Goal: Book appointment/travel/reservation

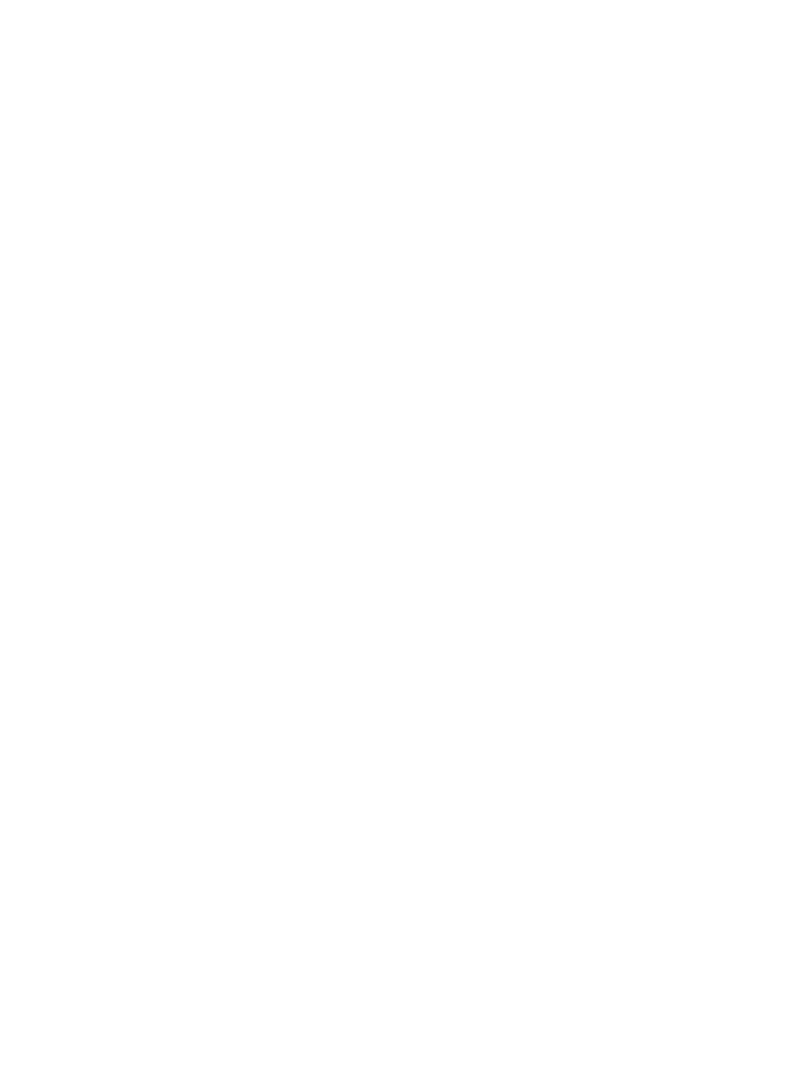
click at [114, 796] on icon at bounding box center [117, 793] width 8 height 8
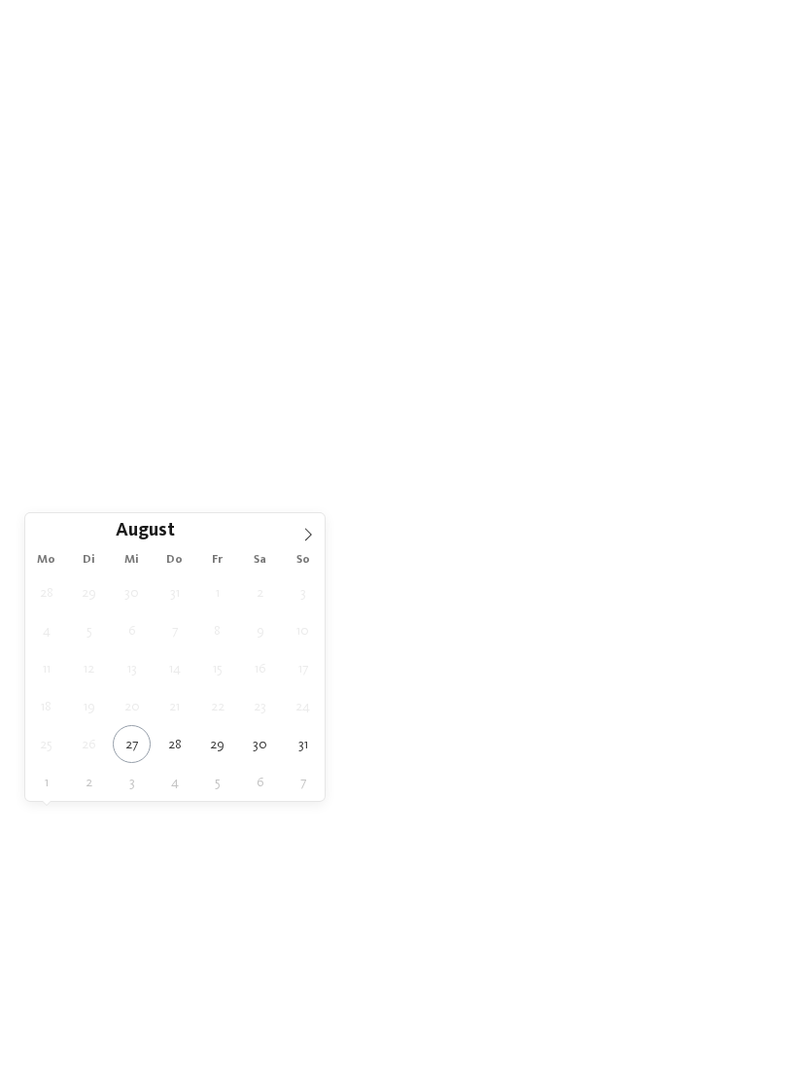
click at [314, 531] on icon at bounding box center [308, 535] width 14 height 14
type div "[DATE]"
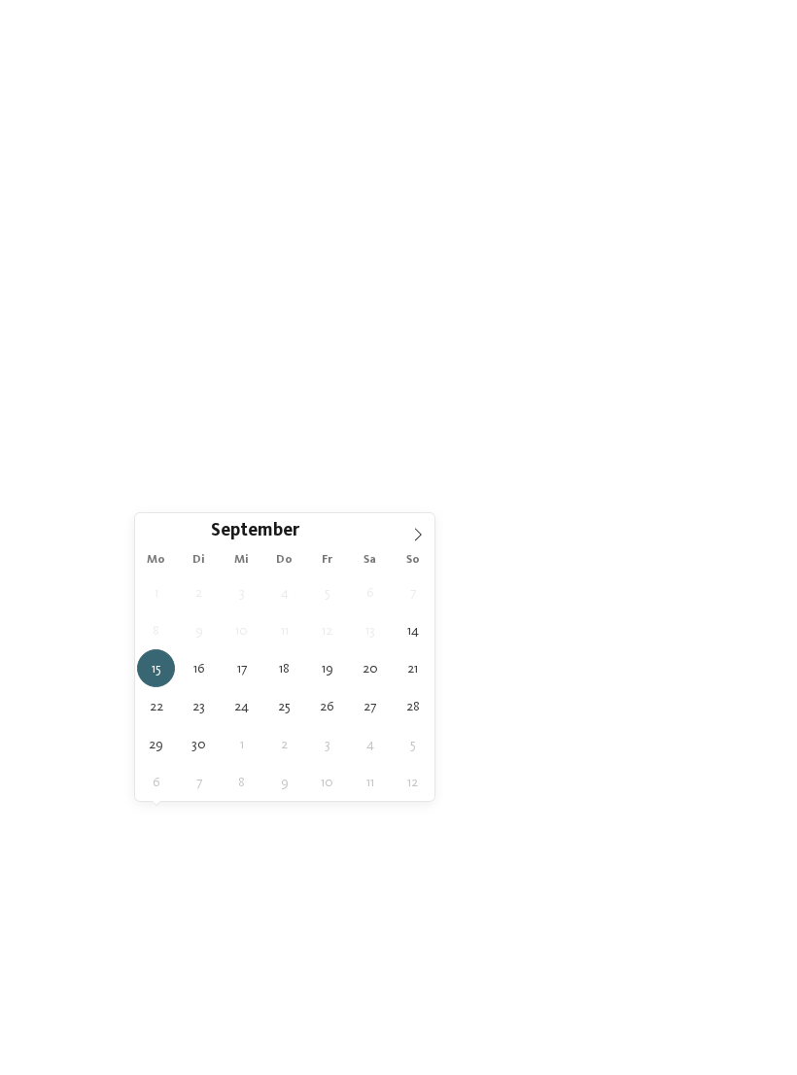
type div "[DATE]"
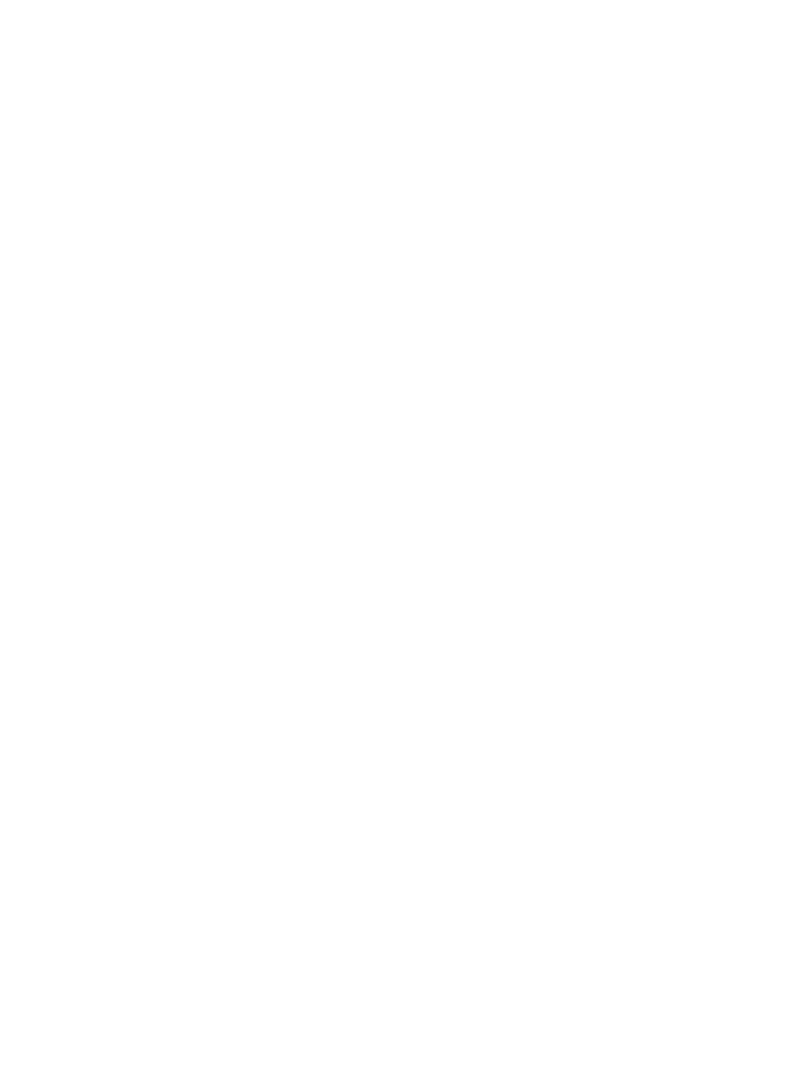
click at [331, 796] on div at bounding box center [336, 793] width 15 height 8
click at [509, 510] on div at bounding box center [515, 519] width 19 height 19
click at [547, 344] on icon at bounding box center [555, 361] width 42 height 34
click at [325, 800] on div "Region" at bounding box center [296, 793] width 65 height 16
click at [604, 692] on div "Region Dolomiten" at bounding box center [398, 537] width 797 height 1075
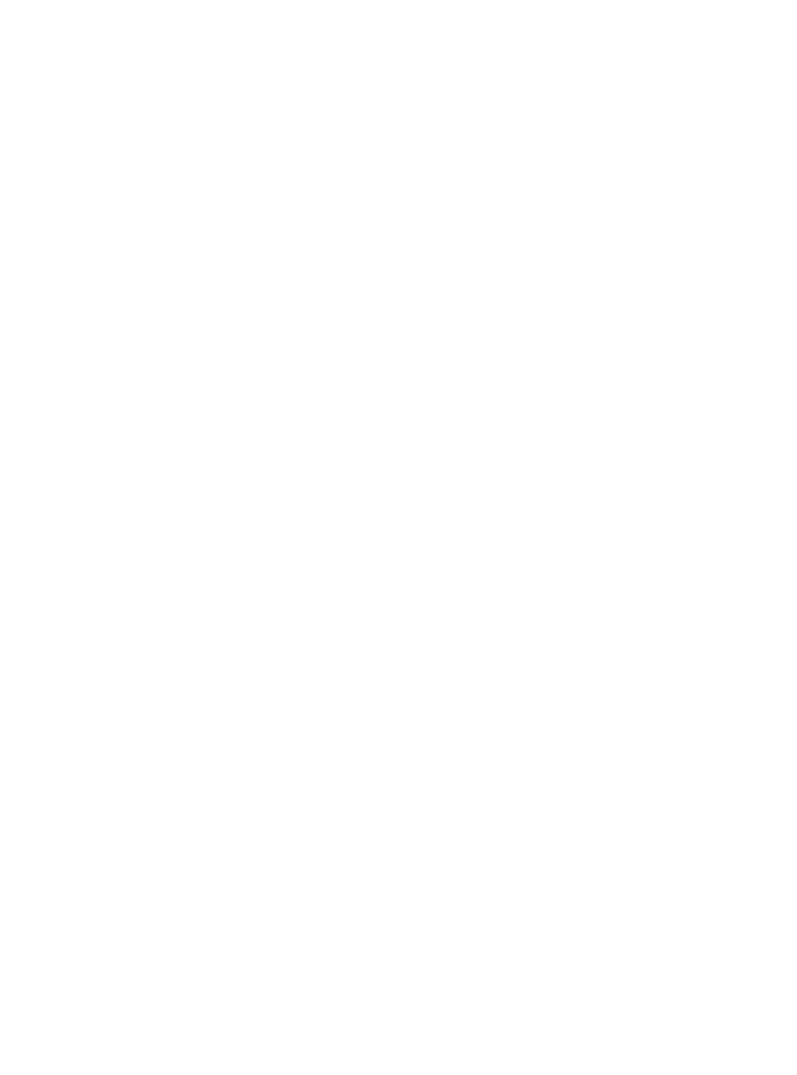
click at [457, 800] on div "Meine Wünsche" at bounding box center [416, 793] width 86 height 16
click at [354, 313] on div at bounding box center [359, 322] width 19 height 19
click at [356, 430] on div at bounding box center [359, 439] width 19 height 19
click at [667, 430] on div at bounding box center [670, 439] width 19 height 19
click at [668, 391] on div at bounding box center [670, 400] width 19 height 19
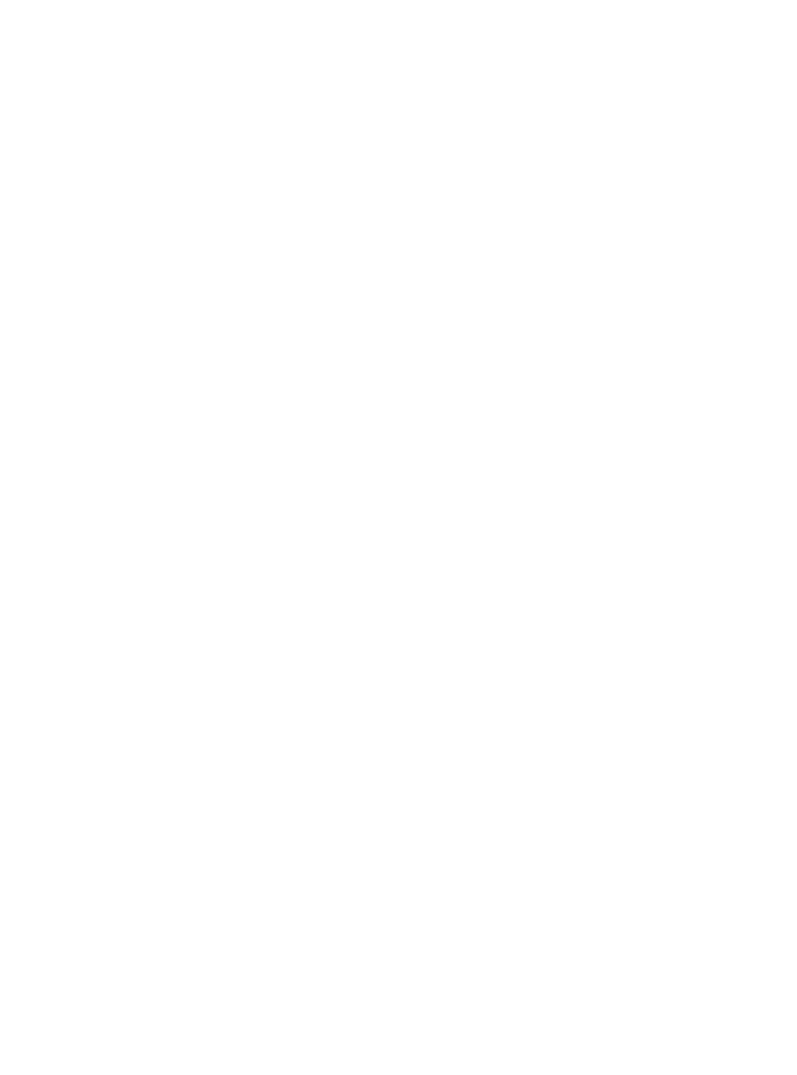
click at [678, 708] on div at bounding box center [670, 717] width 19 height 19
click at [404, 884] on div "übernehmen" at bounding box center [399, 903] width 564 height 39
click at [724, 810] on link "Hotel finden" at bounding box center [720, 793] width 104 height 34
click at [407, 171] on div "Alle Hotels anzeigen" at bounding box center [398, 190] width 169 height 39
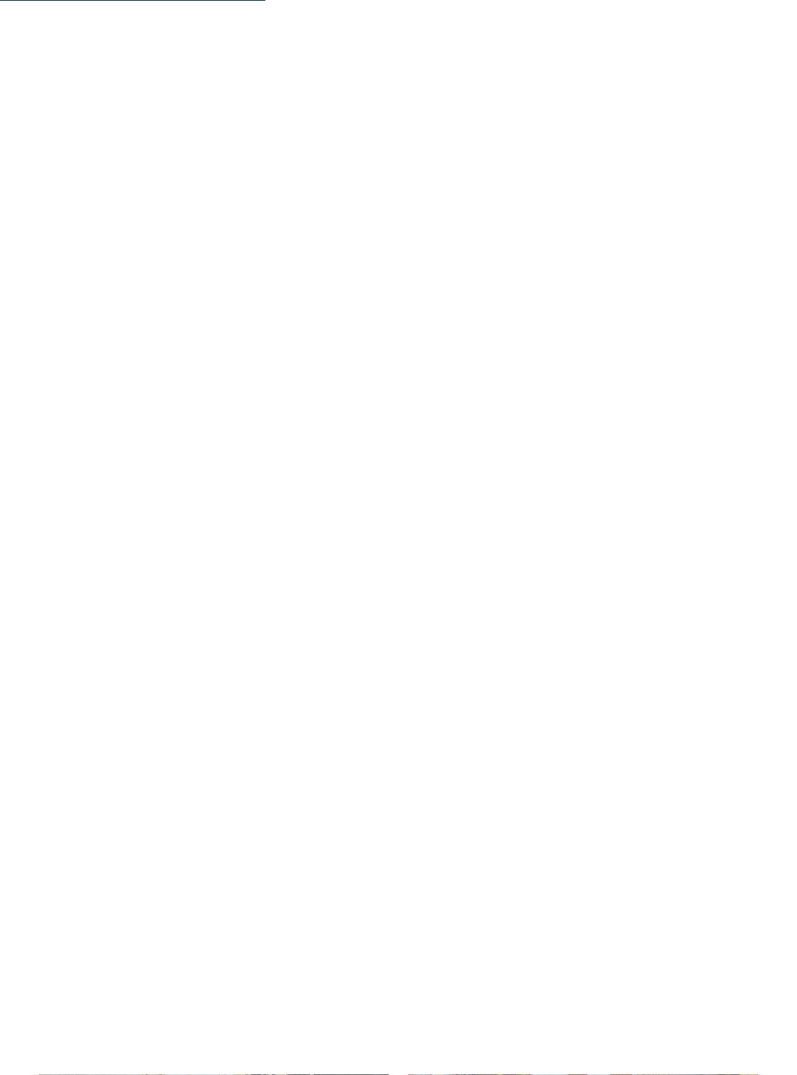
scroll to position [2669, 0]
click at [172, 706] on h4 "Adventure Family Hotel Maria ****" at bounding box center [213, 732] width 311 height 52
